Goal: Task Accomplishment & Management: Manage account settings

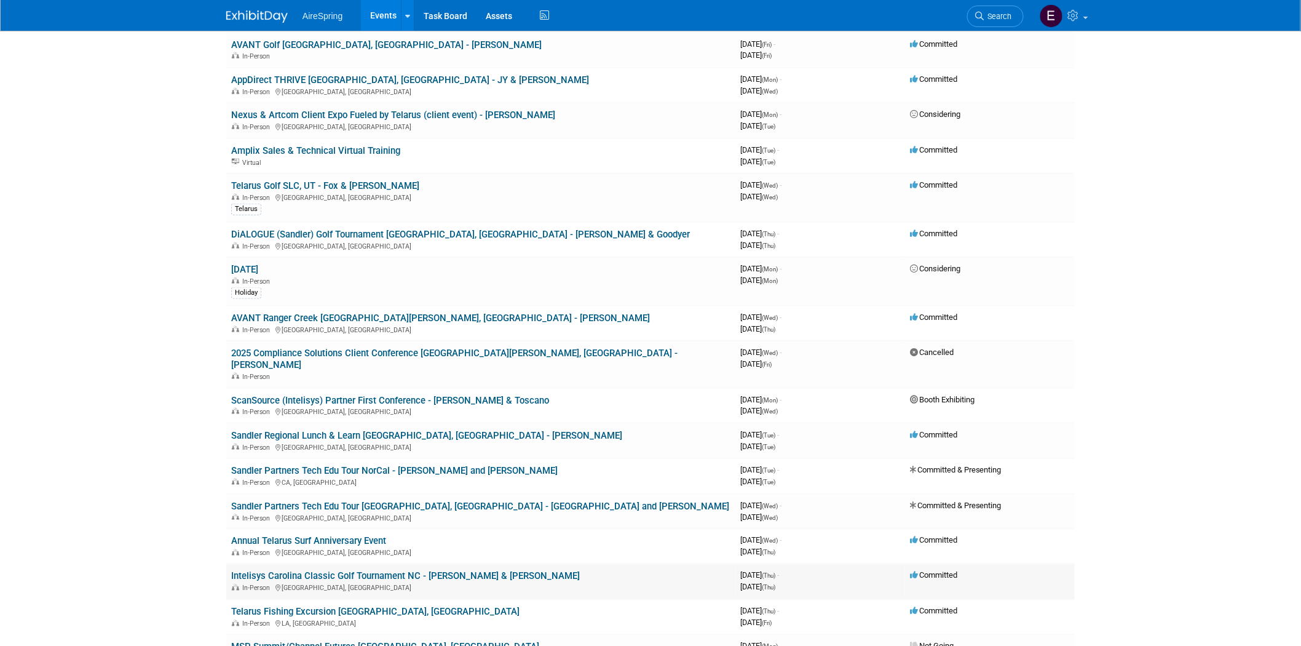
scroll to position [478, 0]
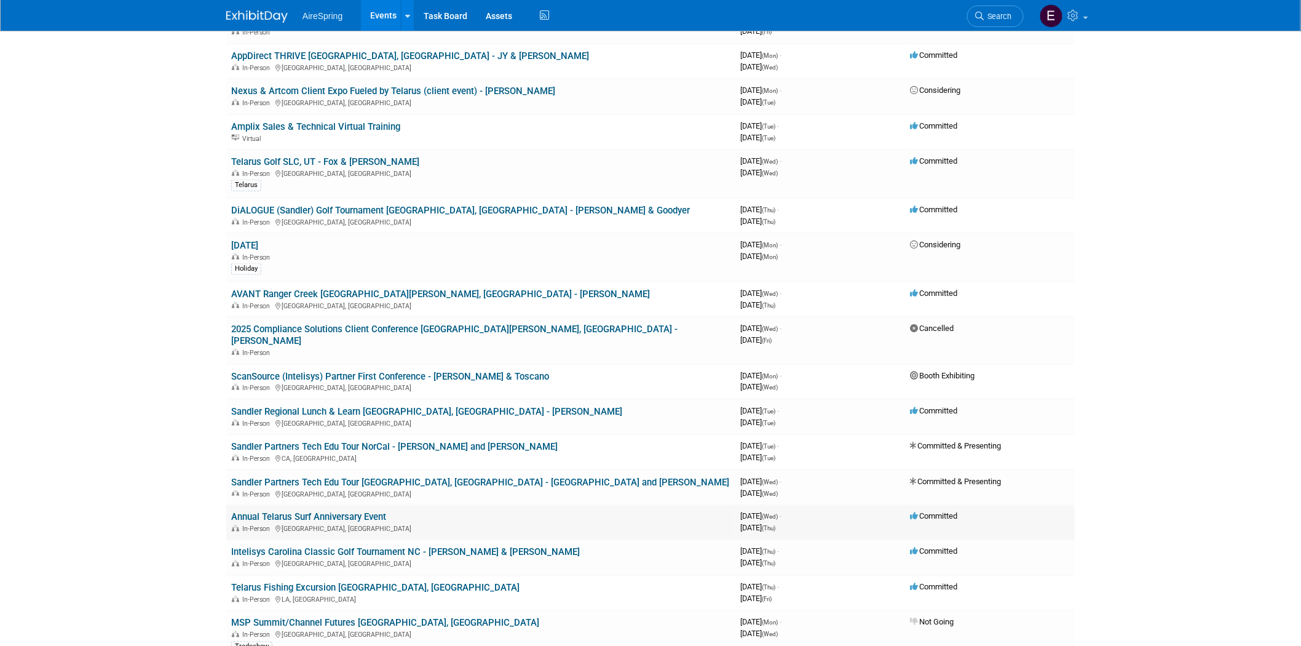
click at [358, 512] on link "Annual Telarus Surf Anniversary Event" at bounding box center [308, 517] width 155 height 11
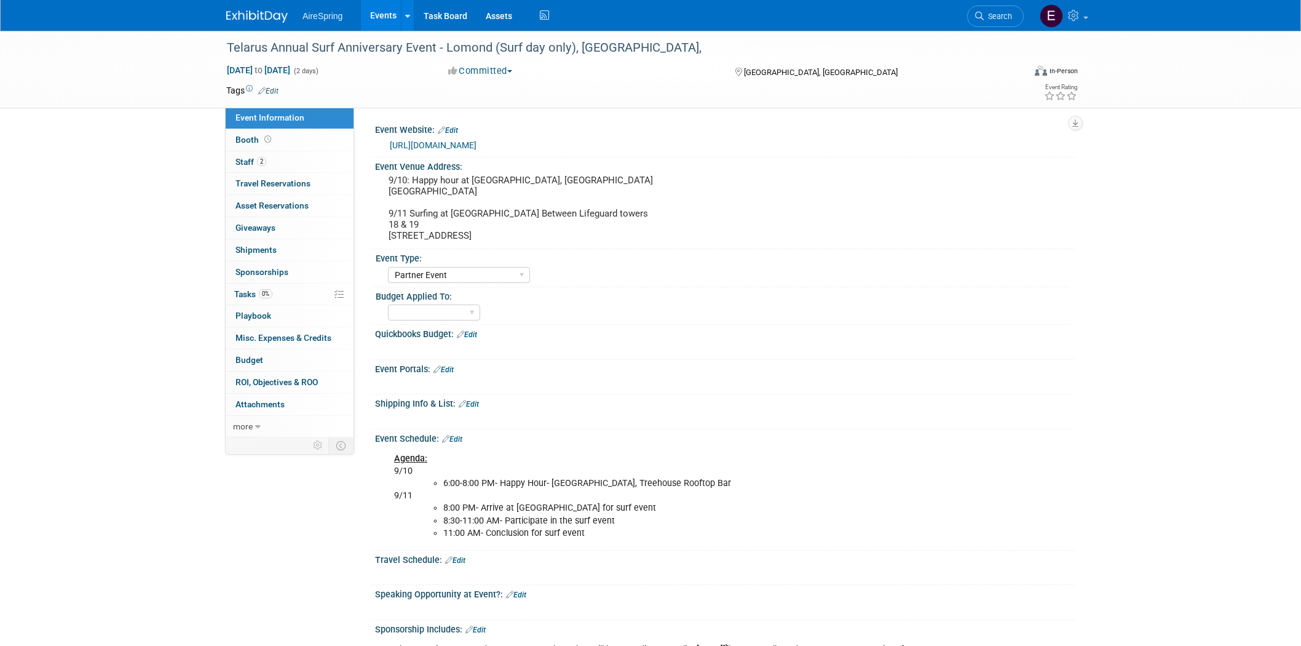
select select "Partner Event"
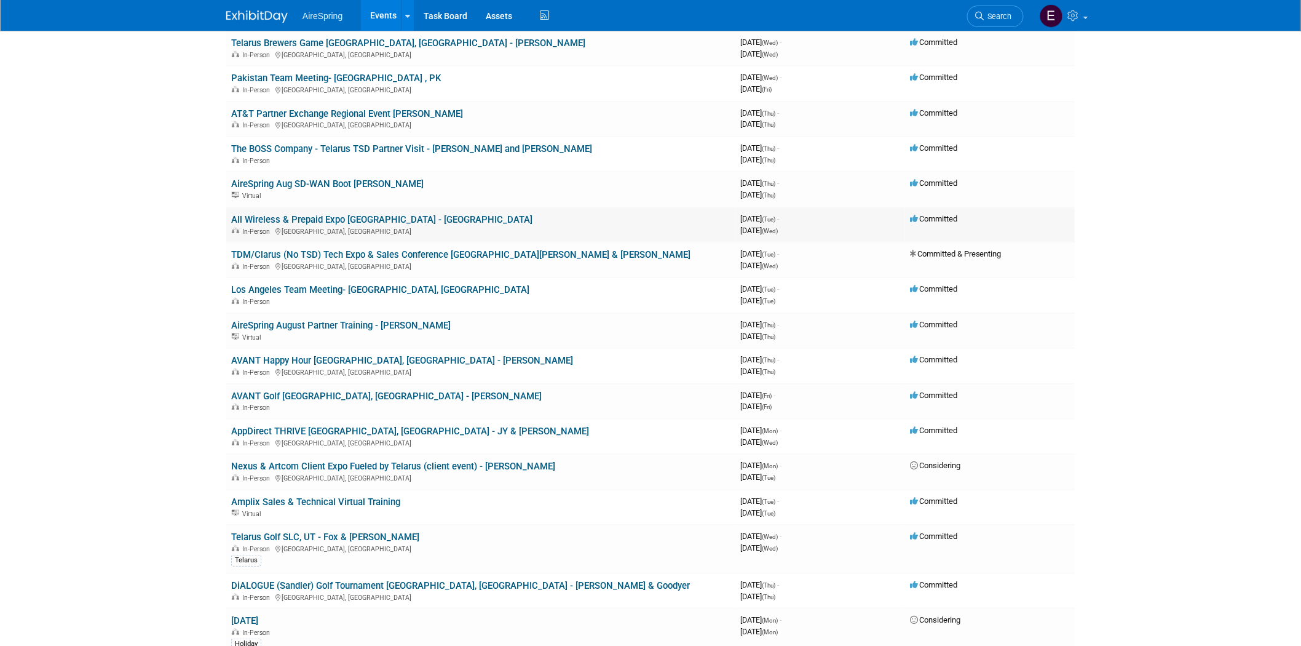
scroll to position [137, 0]
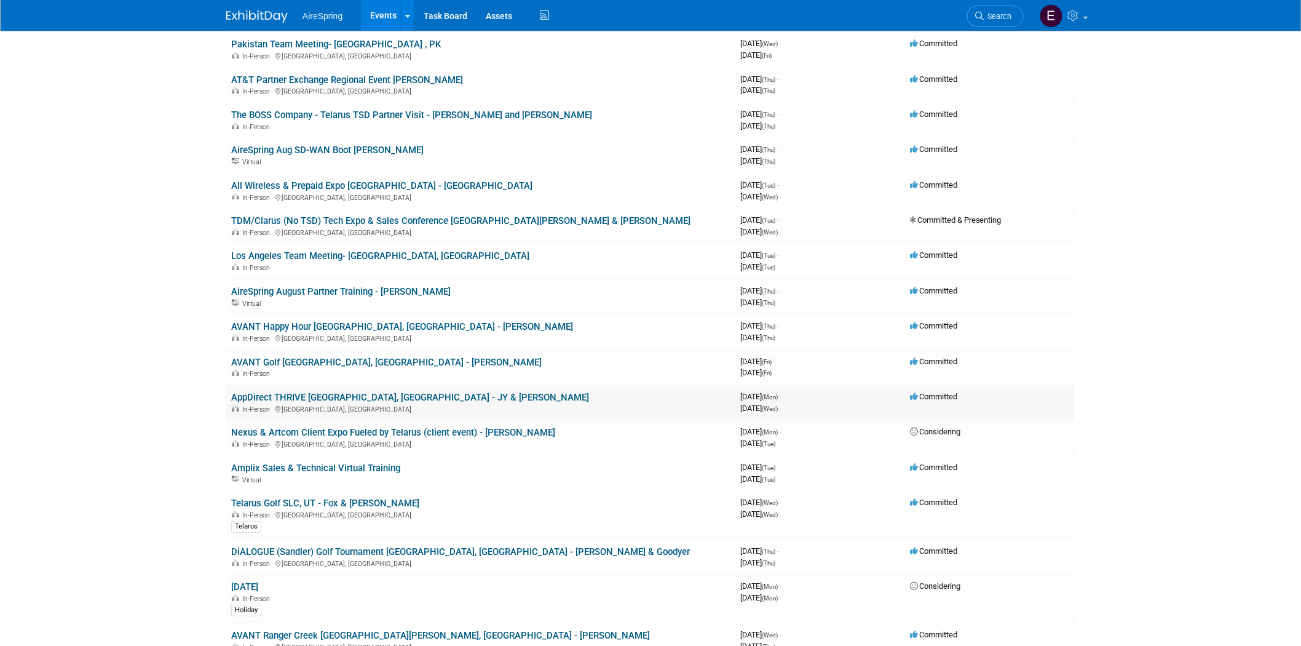
click at [337, 394] on link "AppDirect THRIVE [GEOGRAPHIC_DATA], [GEOGRAPHIC_DATA] - JY & [PERSON_NAME]" at bounding box center [410, 397] width 358 height 11
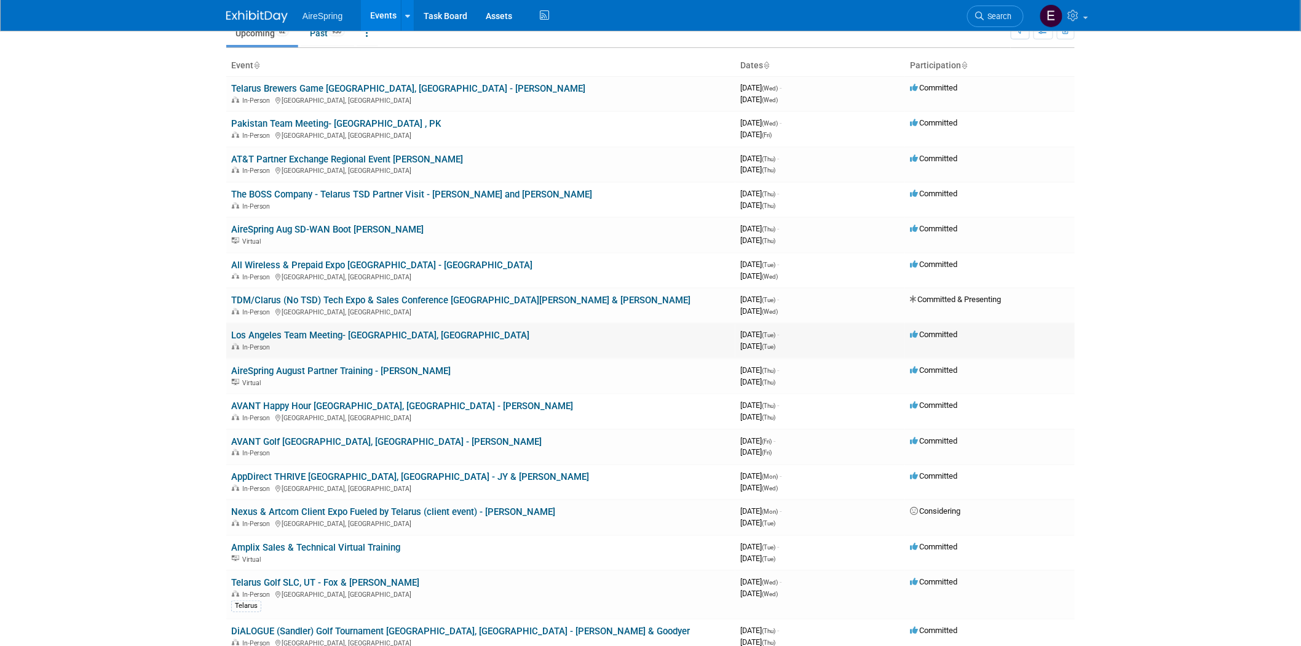
scroll to position [0, 0]
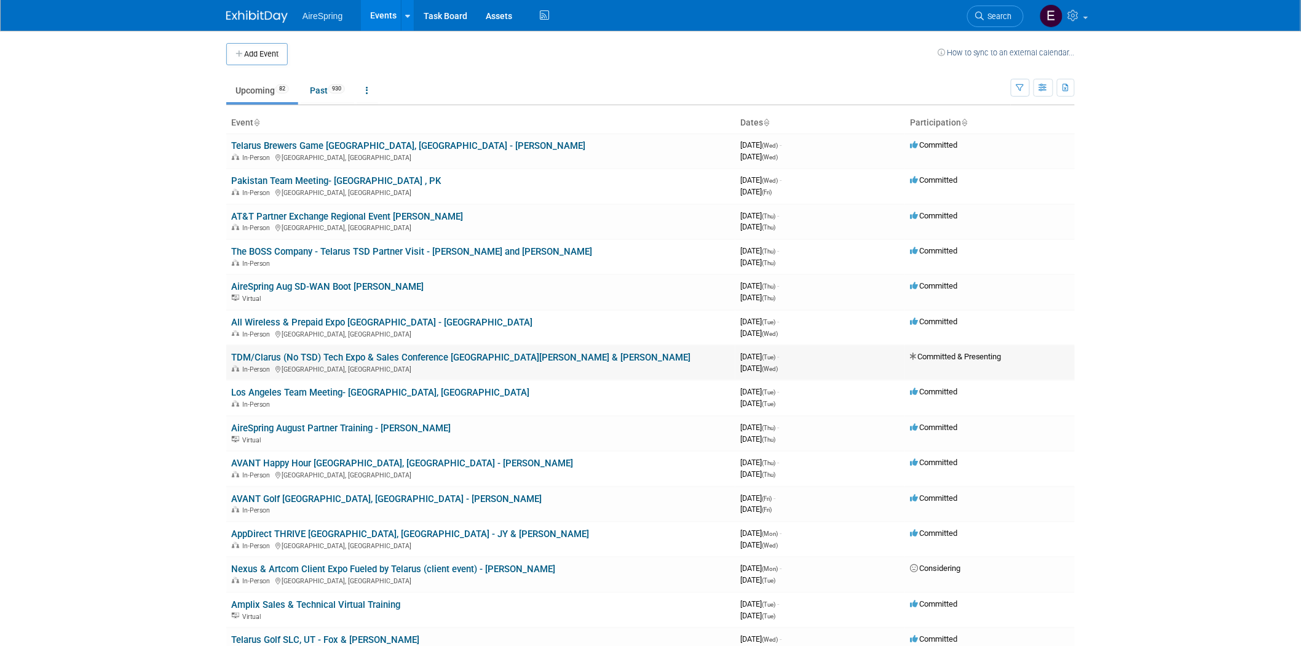
click at [402, 355] on link "TDM/Clarus (No TSD) Tech Expo & Sales Conference [GEOGRAPHIC_DATA][PERSON_NAME]…" at bounding box center [460, 357] width 459 height 11
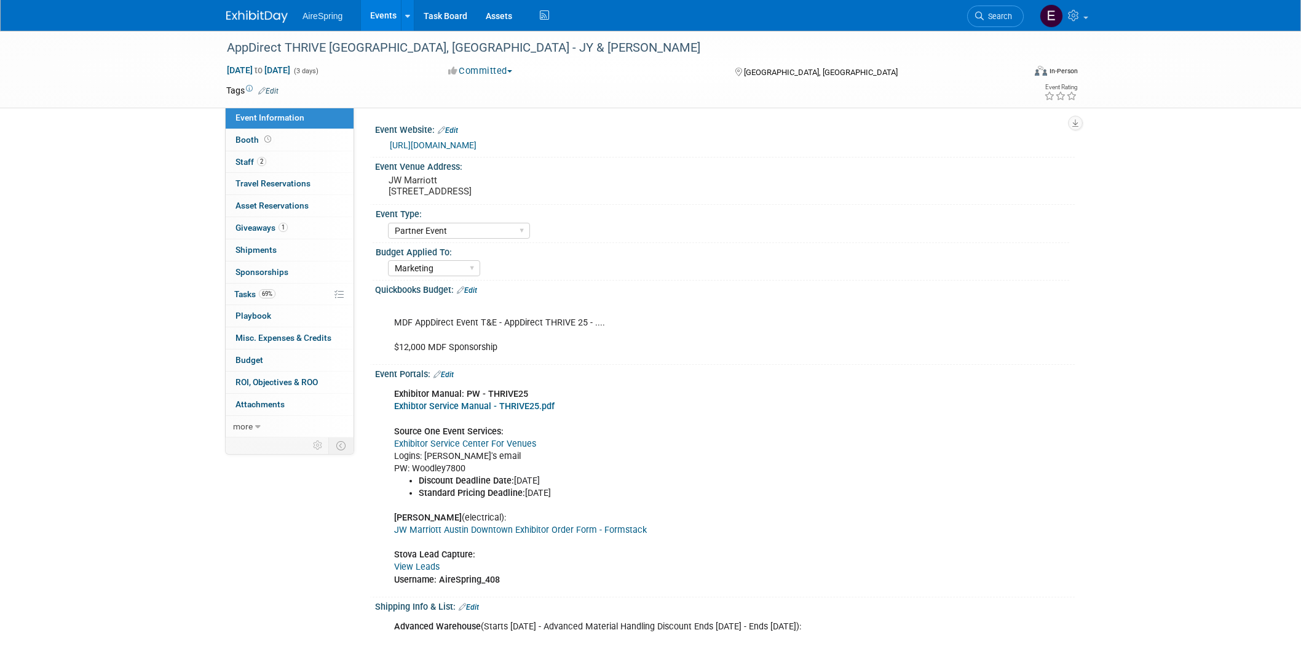
select select "Partner Event"
select select "Marketing"
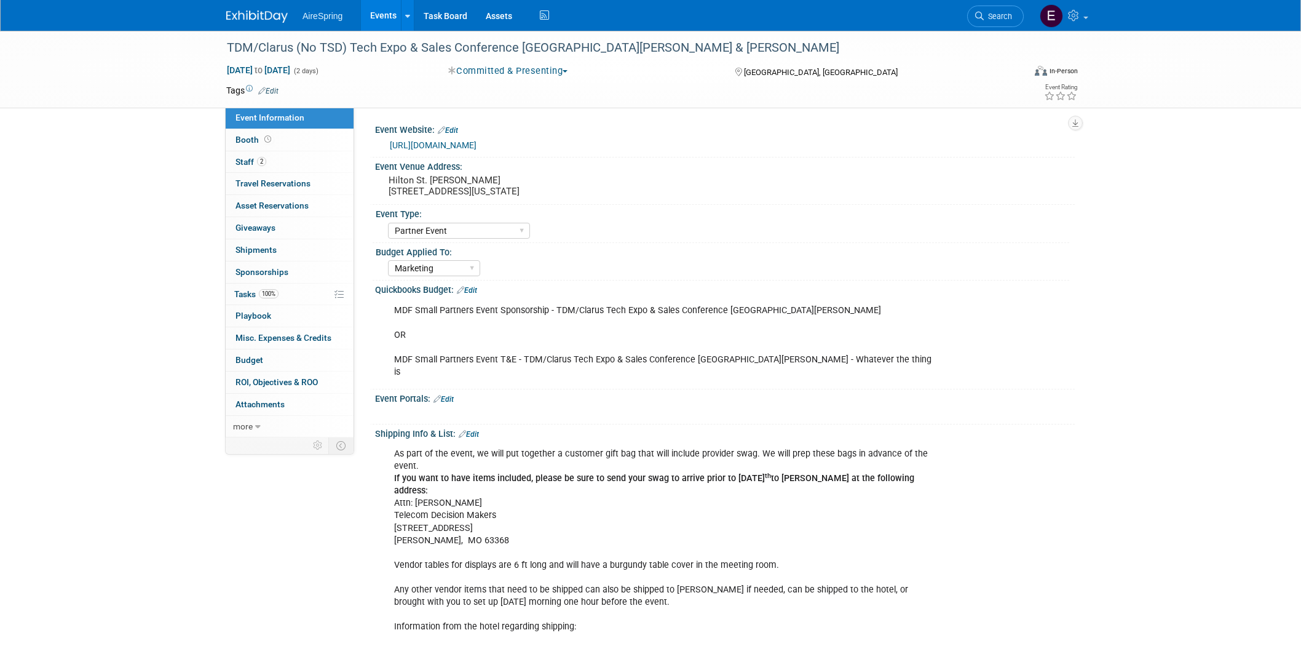
select select "Partner Event"
select select "Marketing"
